Goal: Task Accomplishment & Management: Complete application form

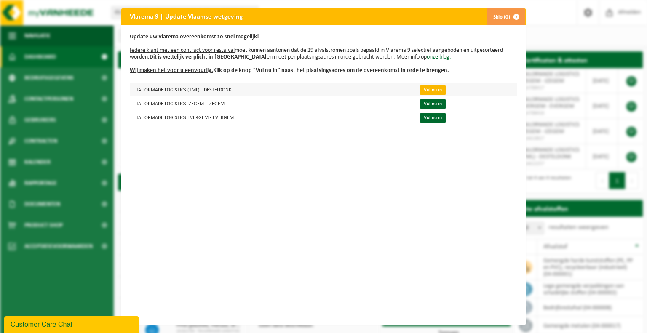
click at [430, 88] on link "Vul nu in" at bounding box center [433, 90] width 27 height 9
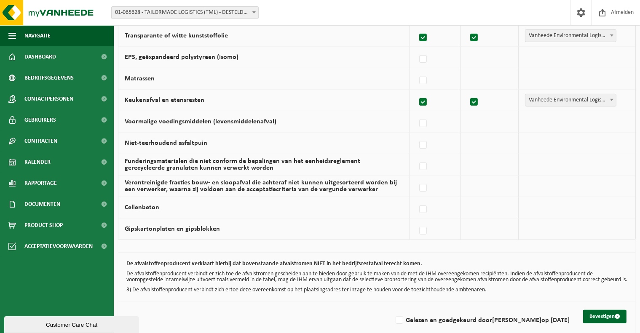
scroll to position [549, 0]
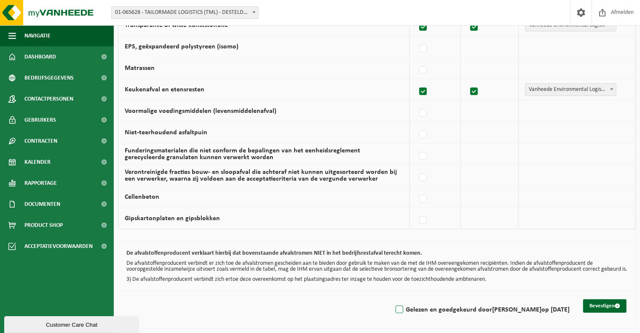
click at [394, 310] on label "Gelezen en goedgekeurd door SANDER VAN LAERE op 23/09/25" at bounding box center [482, 310] width 176 height 13
click at [392, 300] on input "Gelezen en goedgekeurd door SANDER VAN LAERE op 23/09/25" at bounding box center [392, 299] width 0 height 0
checkbox input "true"
click at [602, 303] on button "Bevestigen" at bounding box center [604, 306] width 43 height 13
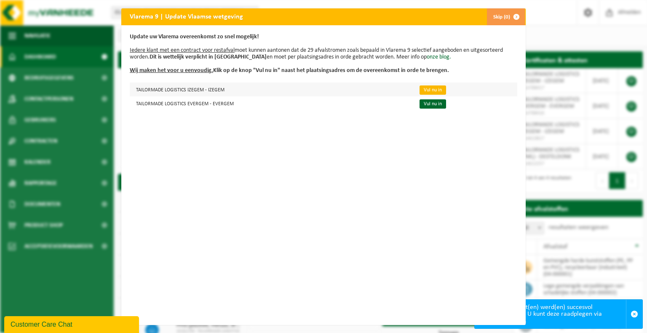
click at [420, 89] on link "Vul nu in" at bounding box center [433, 90] width 27 height 9
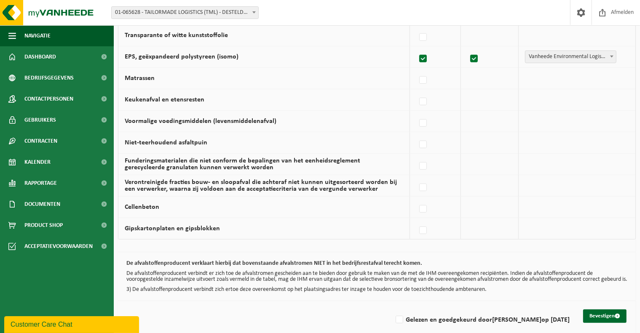
scroll to position [549, 0]
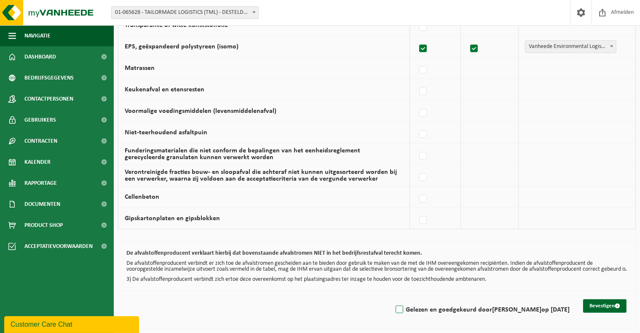
click at [395, 312] on label "Gelezen en goedgekeurd door SANDER VAN LAERE op 23/09/25" at bounding box center [482, 310] width 176 height 13
click at [393, 300] on input "Gelezen en goedgekeurd door SANDER VAN LAERE op 23/09/25" at bounding box center [392, 299] width 0 height 0
checkbox input "true"
click at [612, 308] on button "Bevestigen" at bounding box center [604, 306] width 43 height 13
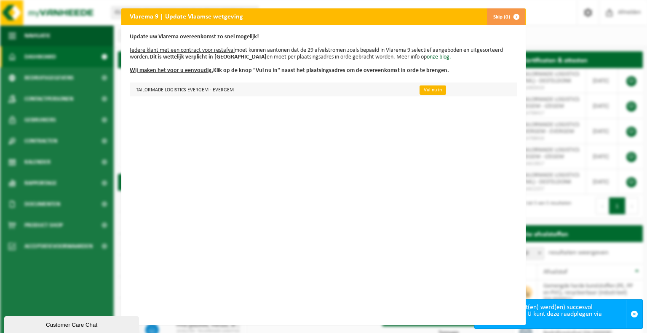
click at [420, 89] on link "Vul nu in" at bounding box center [433, 90] width 27 height 9
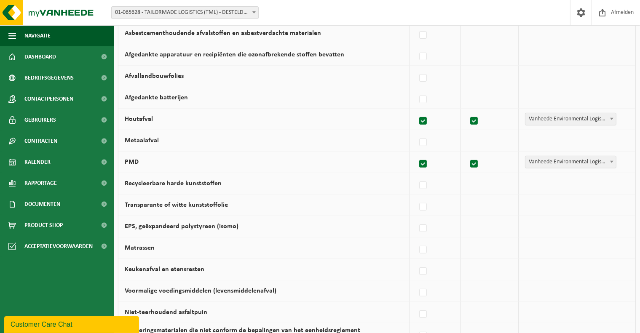
scroll to position [381, 0]
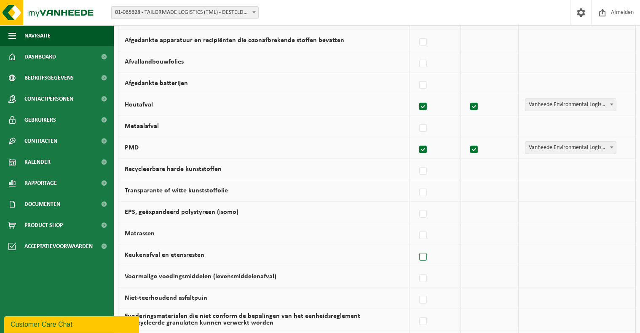
click at [425, 254] on label at bounding box center [423, 257] width 12 height 13
click at [416, 247] on input "Keukenafval en etensresten" at bounding box center [416, 246] width 0 height 0
checkbox input "true"
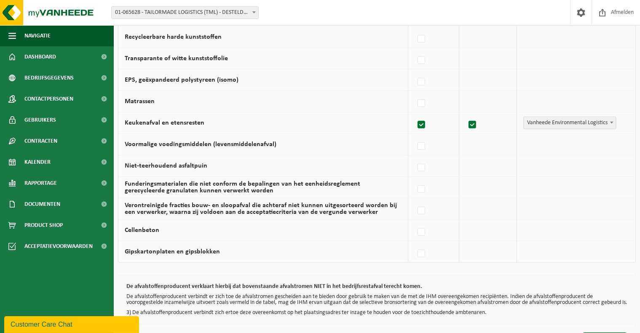
scroll to position [549, 0]
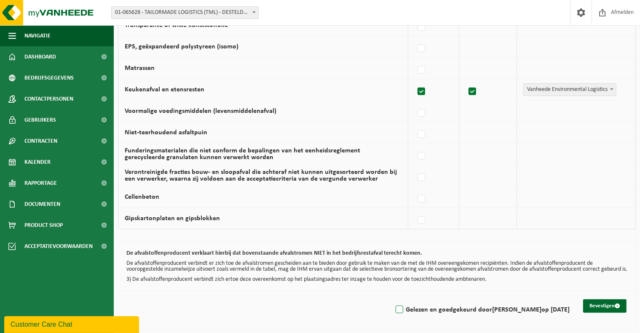
click at [394, 311] on label "Gelezen en goedgekeurd door SANDER VAN LAERE op 23/09/25" at bounding box center [482, 310] width 176 height 13
click at [392, 300] on input "Gelezen en goedgekeurd door SANDER VAN LAERE op 23/09/25" at bounding box center [392, 299] width 0 height 0
checkbox input "true"
click at [593, 302] on button "Bevestigen" at bounding box center [604, 306] width 43 height 13
